Goal: Find specific page/section: Find specific page/section

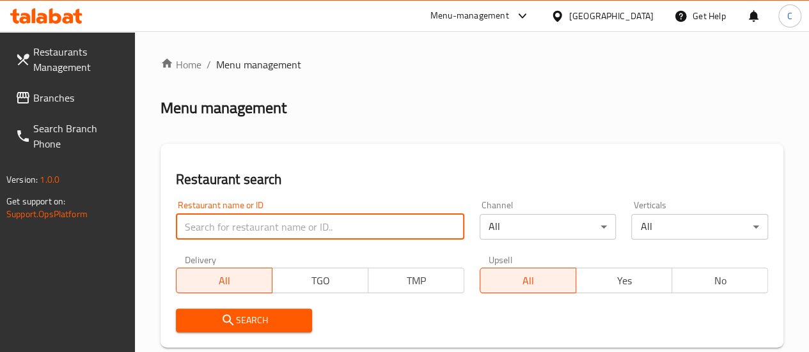
click at [206, 219] on input "search" at bounding box center [320, 227] width 288 height 26
type input "ihealthy"
click button "Search" at bounding box center [244, 321] width 137 height 24
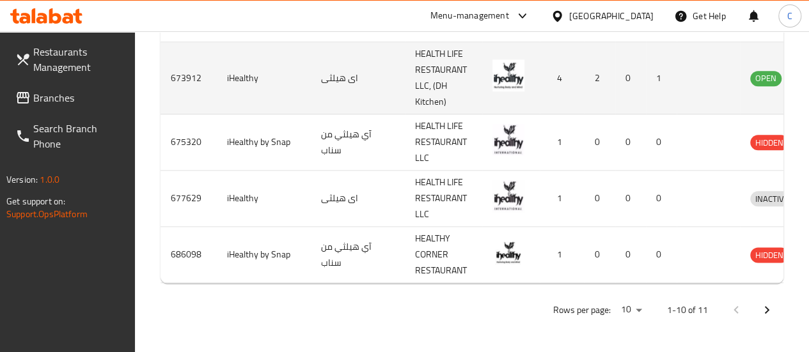
scroll to position [715, 0]
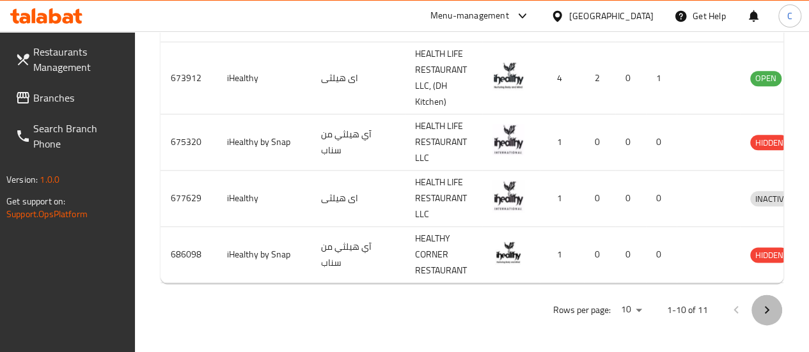
click at [759, 302] on icon "Next page" at bounding box center [766, 309] width 15 height 15
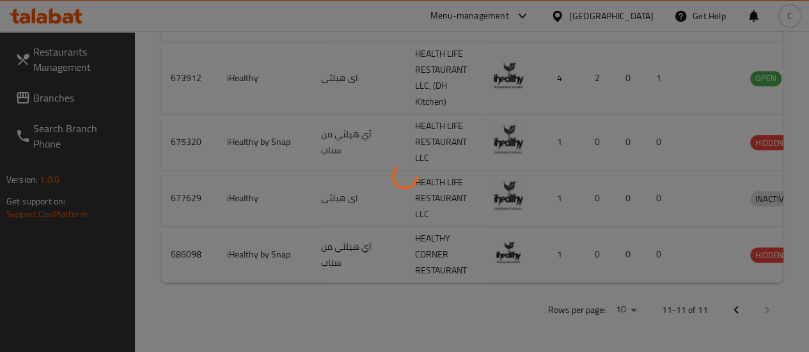
scroll to position [228, 0]
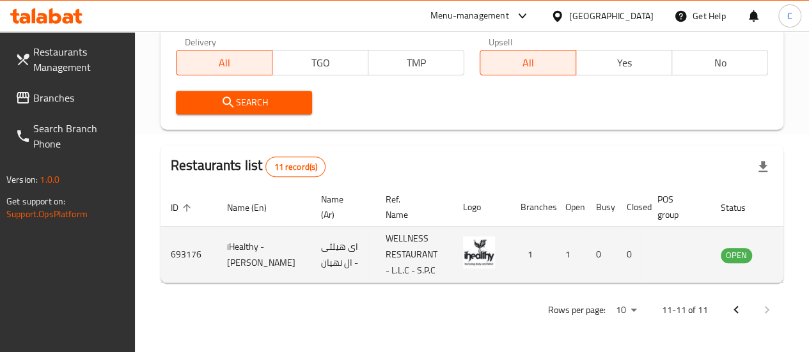
click at [777, 273] on td "enhanced table" at bounding box center [799, 255] width 44 height 56
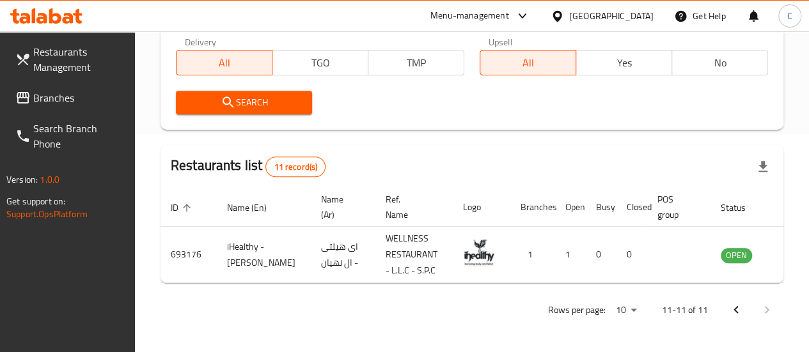
scroll to position [0, 9]
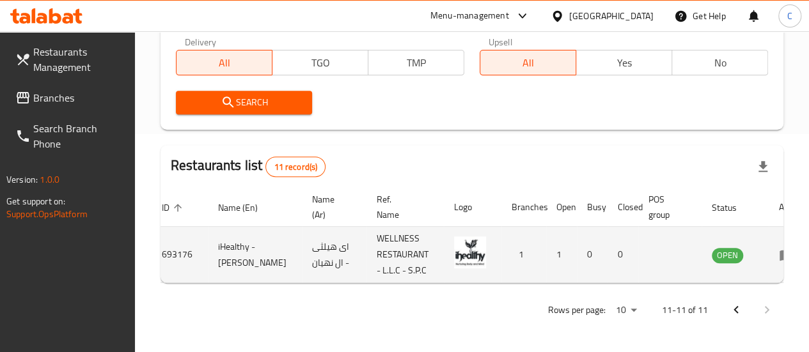
click at [769, 257] on td "enhanced table" at bounding box center [791, 255] width 44 height 56
click at [779, 247] on icon "enhanced table" at bounding box center [786, 254] width 15 height 15
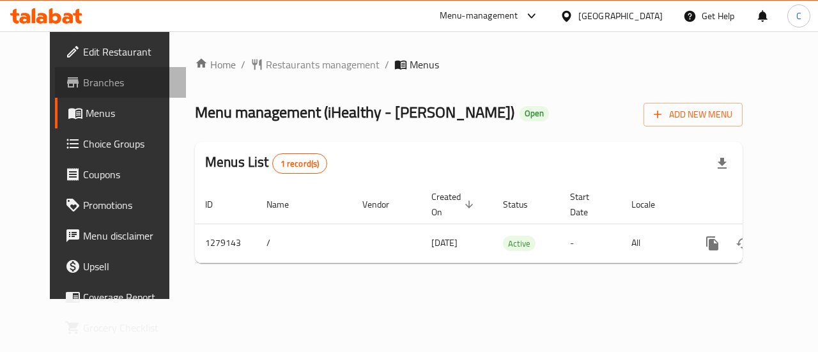
click at [84, 74] on link "Branches" at bounding box center [121, 82] width 132 height 31
